Goal: Information Seeking & Learning: Learn about a topic

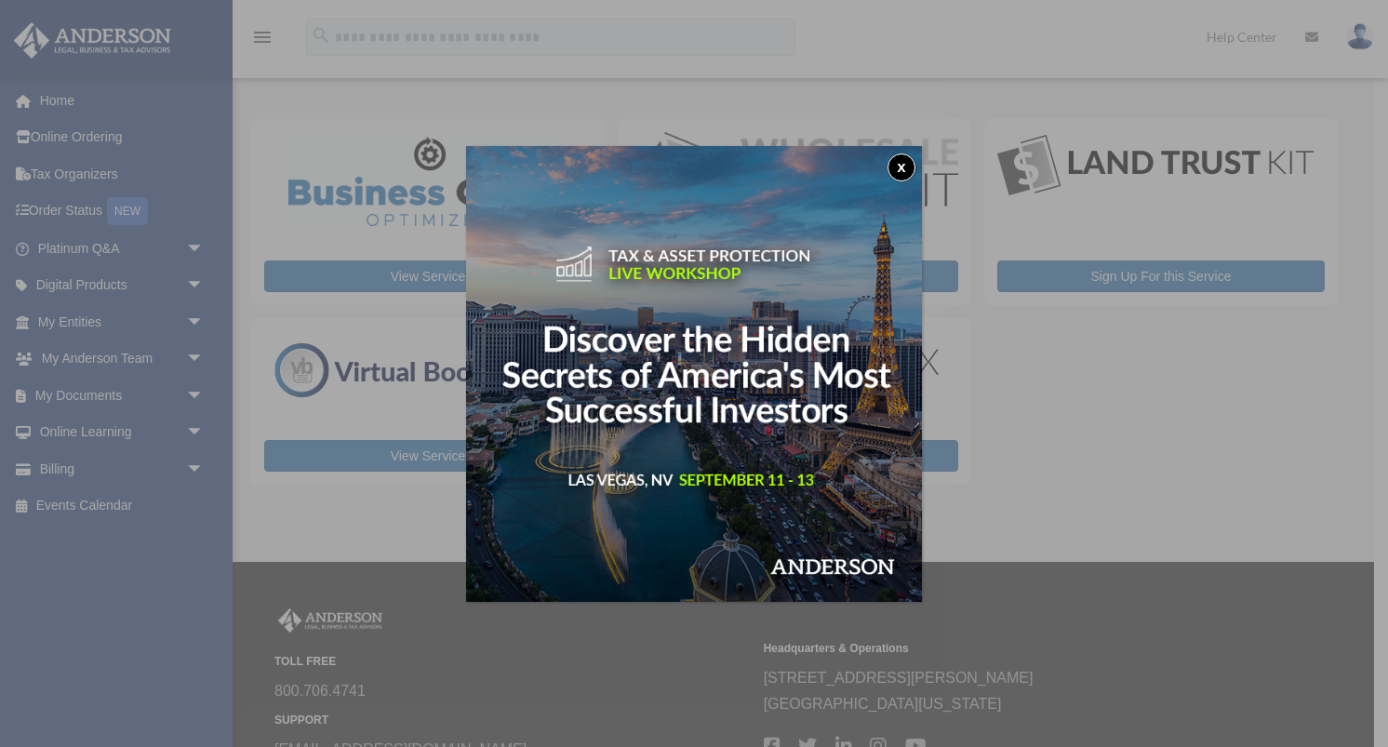
click at [903, 163] on button "x" at bounding box center [901, 167] width 28 height 28
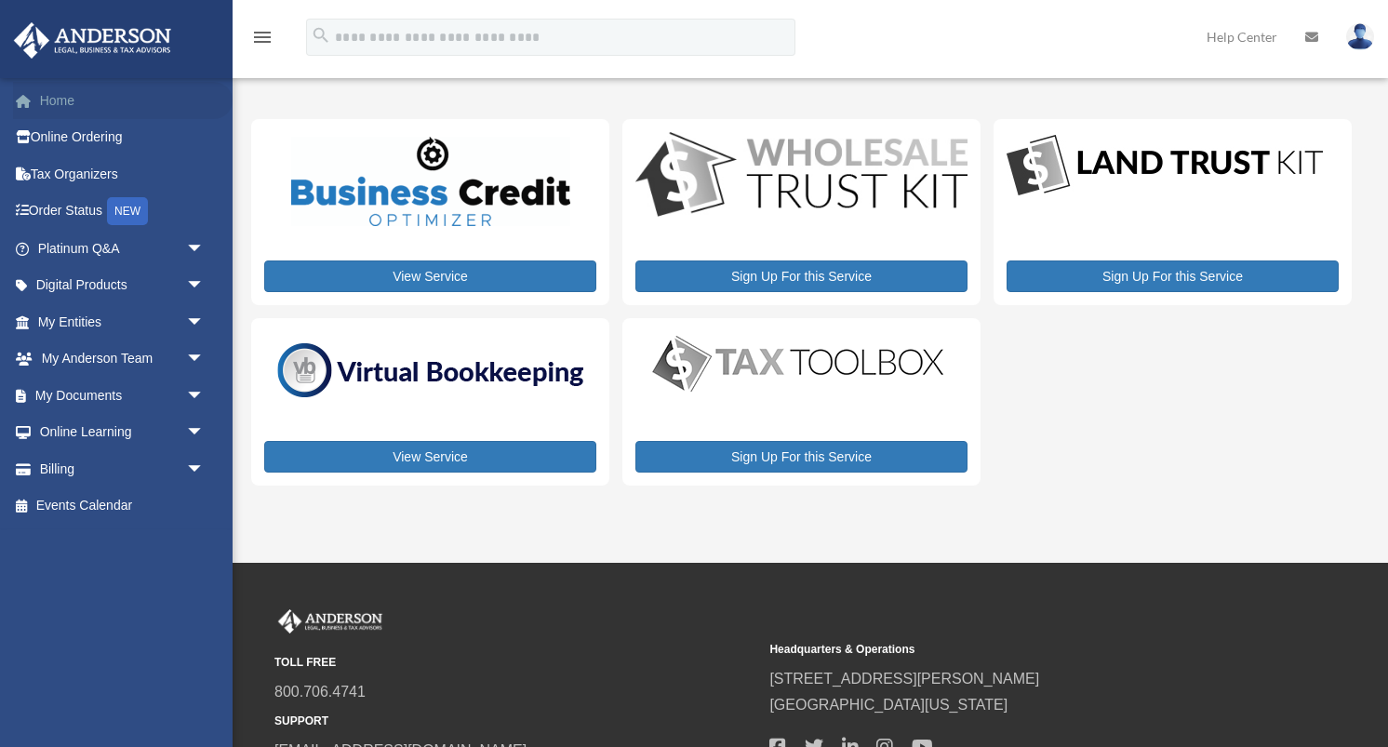
click at [49, 105] on link "Home" at bounding box center [123, 100] width 220 height 37
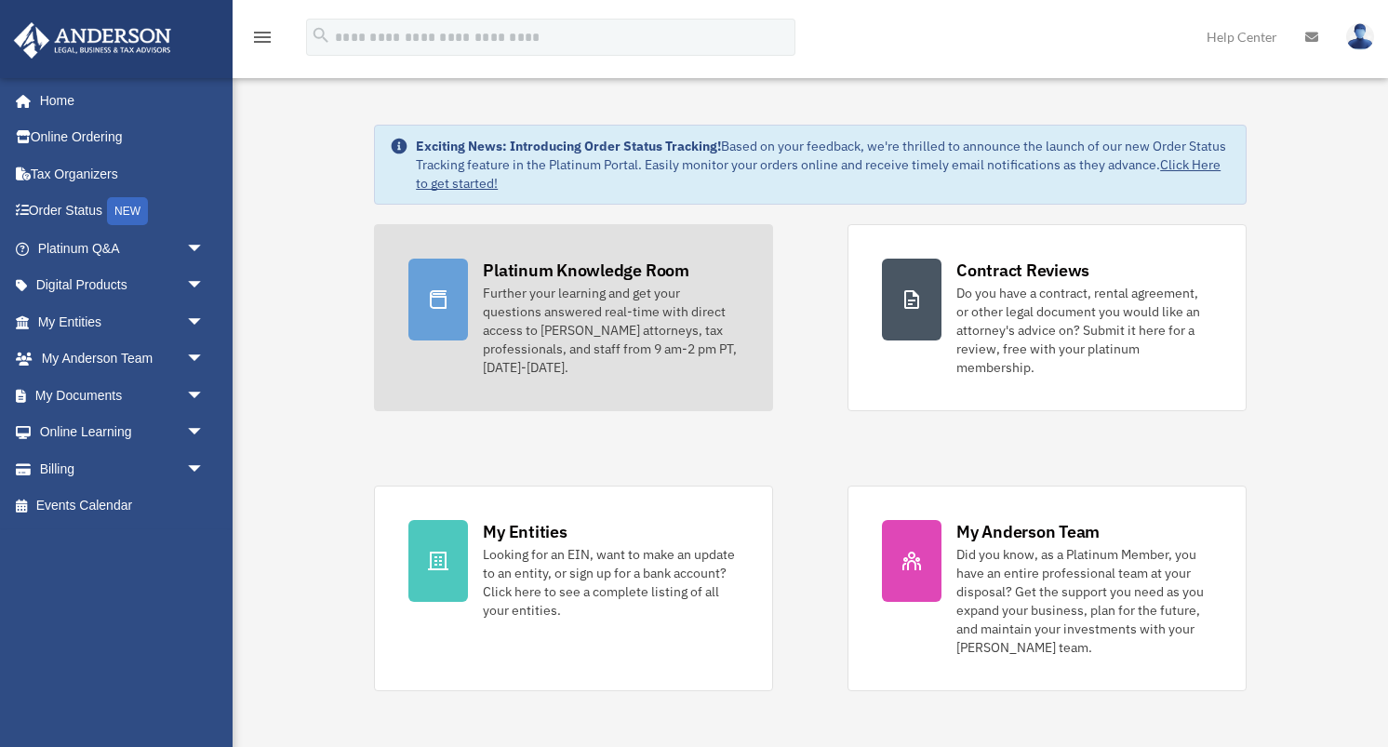
click at [440, 310] on icon at bounding box center [438, 299] width 22 height 22
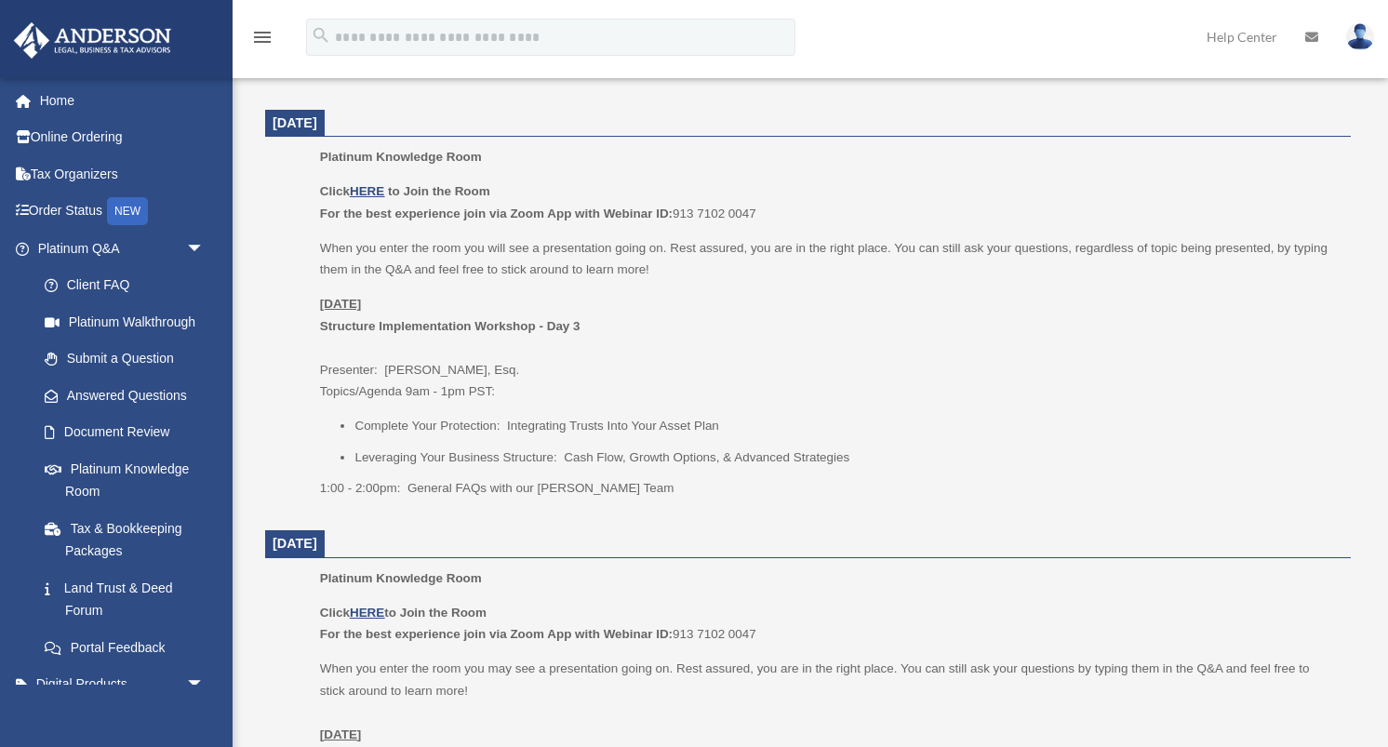
scroll to position [731, 0]
click at [366, 188] on u "HERE" at bounding box center [367, 187] width 34 height 14
